Goal: Transaction & Acquisition: Subscribe to service/newsletter

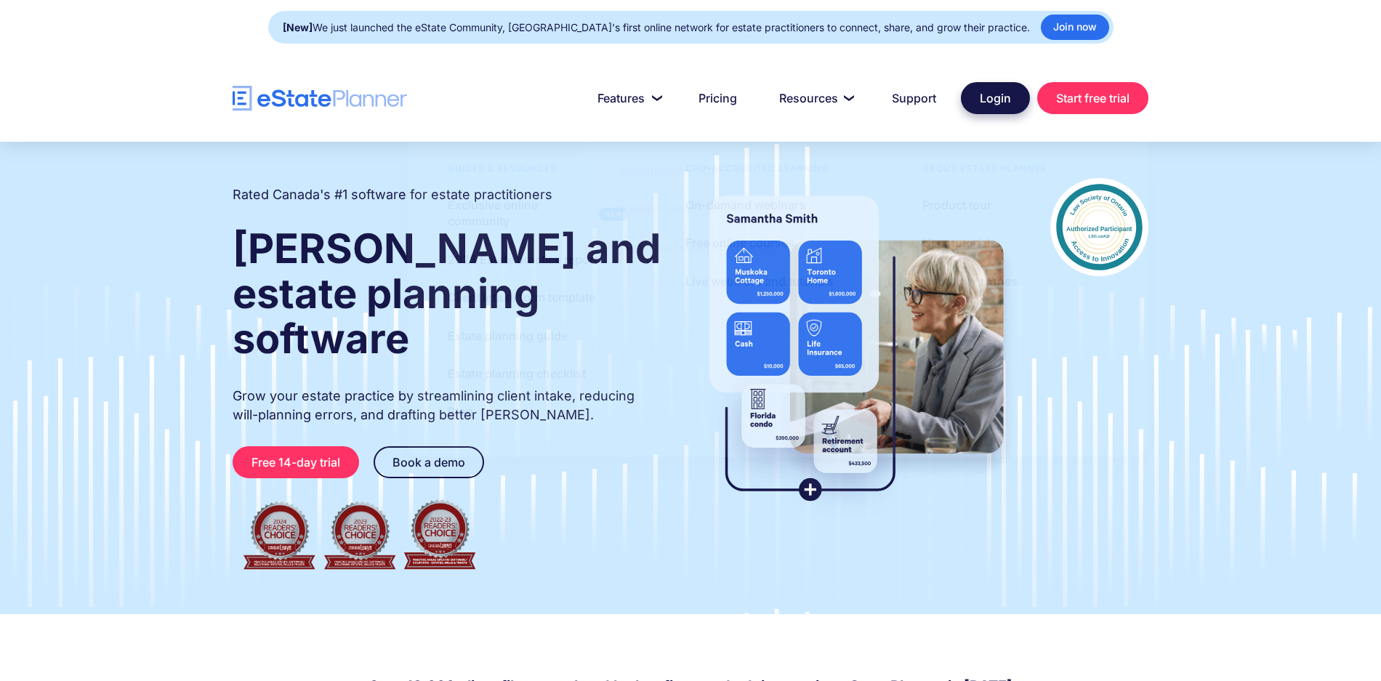
click at [995, 103] on link "Login" at bounding box center [995, 98] width 69 height 32
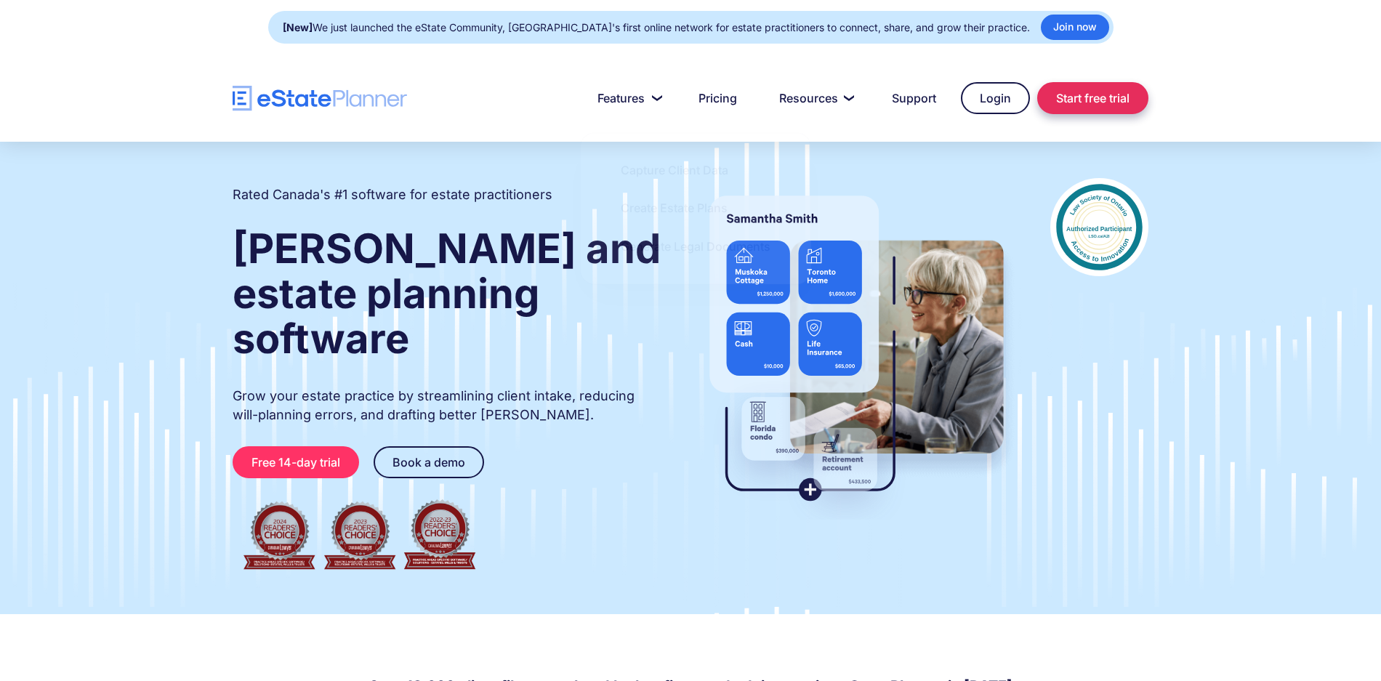
click at [1095, 94] on link "Start free trial" at bounding box center [1092, 98] width 111 height 32
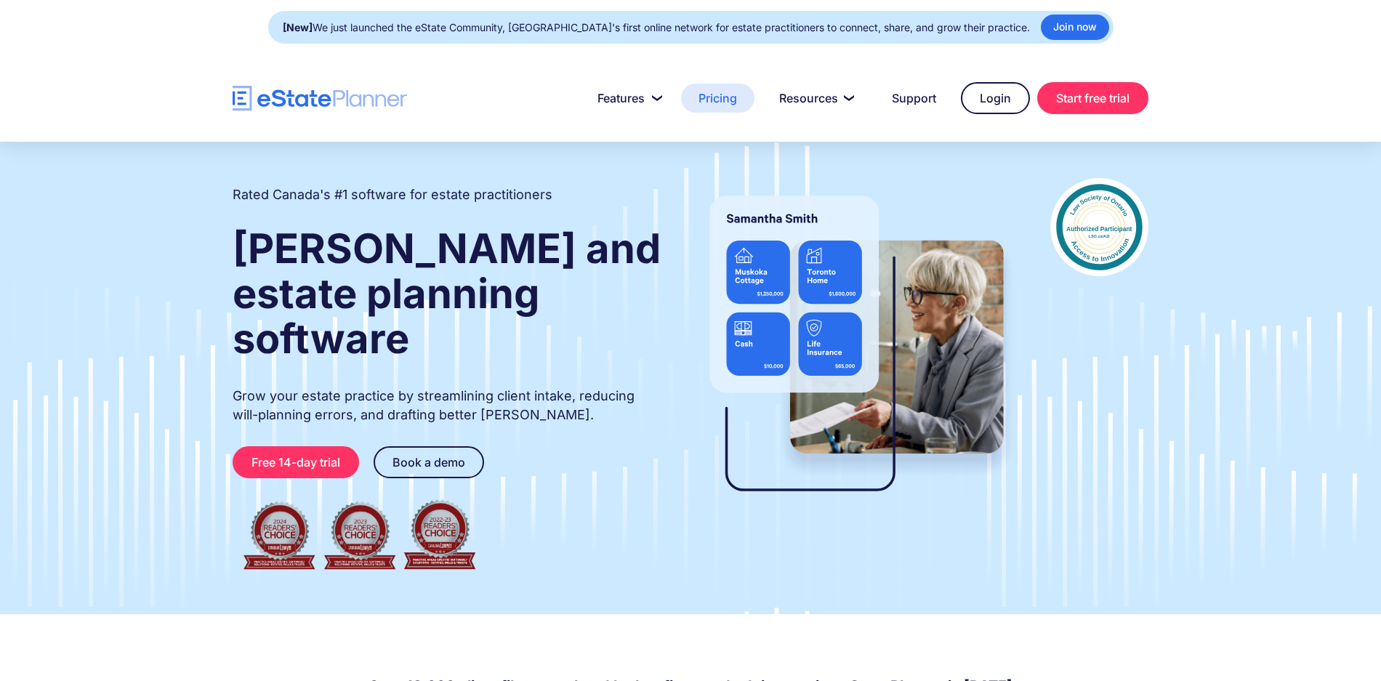
click at [723, 99] on link "Pricing" at bounding box center [717, 98] width 73 height 29
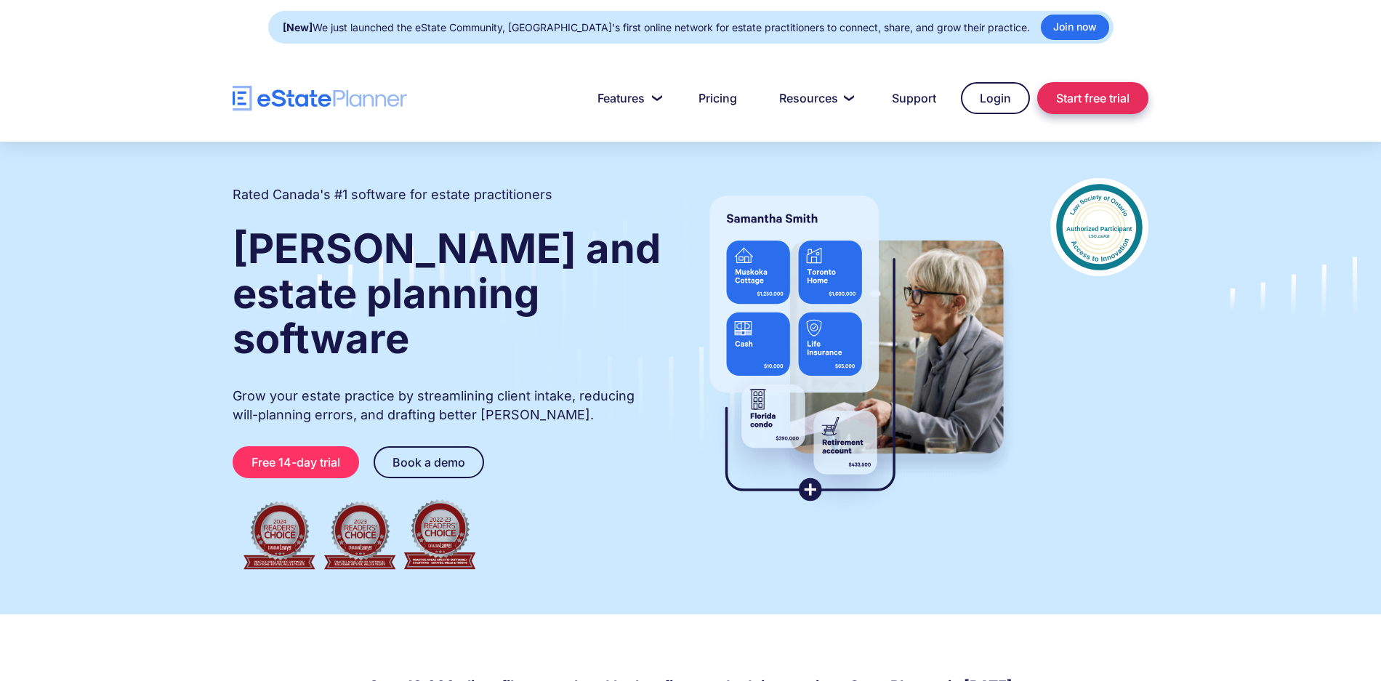
click at [1130, 104] on link "Start free trial" at bounding box center [1092, 98] width 111 height 32
